Goal: Register for event/course: Sign up to attend an event or enroll in a course

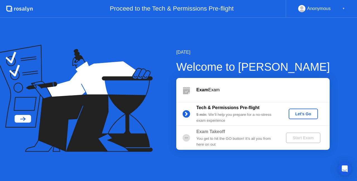
click at [301, 112] on div "Let's Go" at bounding box center [303, 114] width 25 height 4
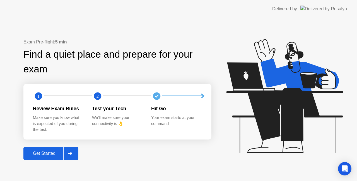
click at [72, 154] on icon at bounding box center [70, 153] width 4 height 3
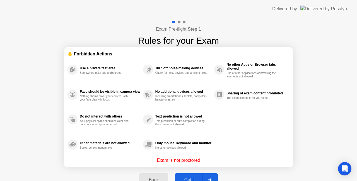
click at [186, 178] on div "Got it" at bounding box center [190, 180] width 26 height 5
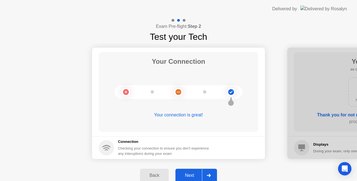
click at [186, 177] on div "Next" at bounding box center [189, 175] width 25 height 5
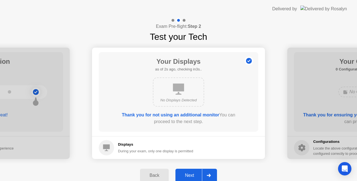
click at [186, 177] on div "Next" at bounding box center [189, 175] width 25 height 5
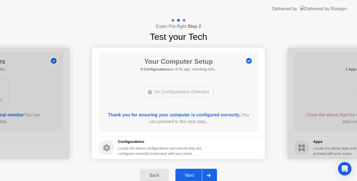
click at [186, 177] on div "Next" at bounding box center [189, 175] width 25 height 5
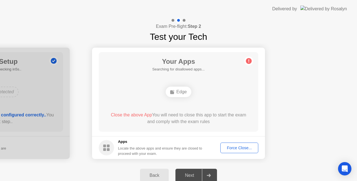
click at [236, 149] on div "Force Close..." at bounding box center [239, 148] width 34 height 4
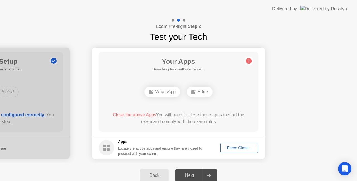
click at [243, 148] on div "Force Close..." at bounding box center [239, 148] width 34 height 4
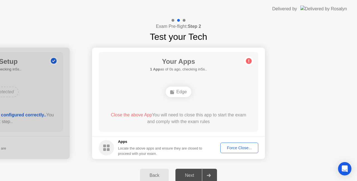
click at [239, 148] on div "Force Close..." at bounding box center [239, 148] width 34 height 4
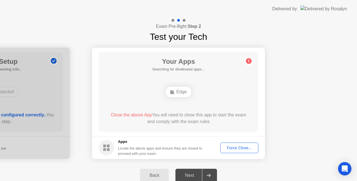
click at [242, 148] on div "Force Close..." at bounding box center [239, 148] width 34 height 4
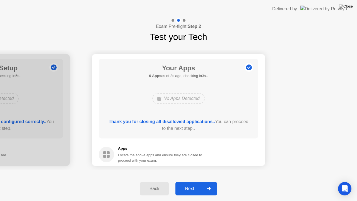
click at [188, 181] on div "Next" at bounding box center [189, 188] width 25 height 5
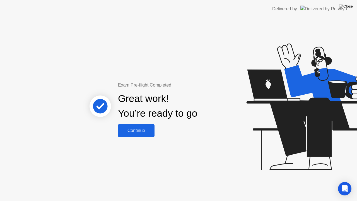
click at [144, 131] on div "Continue" at bounding box center [136, 130] width 33 height 5
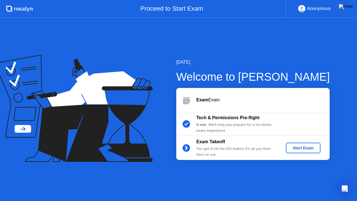
click at [302, 147] on div "Start Exam" at bounding box center [303, 148] width 30 height 4
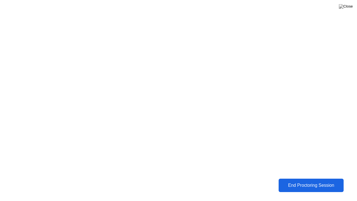
click at [300, 181] on div "End Proctoring Session" at bounding box center [311, 185] width 62 height 5
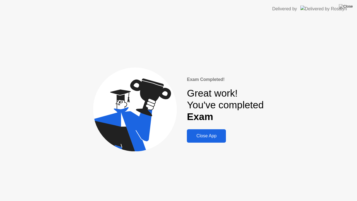
click at [219, 140] on button "Close App" at bounding box center [206, 135] width 39 height 13
